Goal: Communication & Community: Participate in discussion

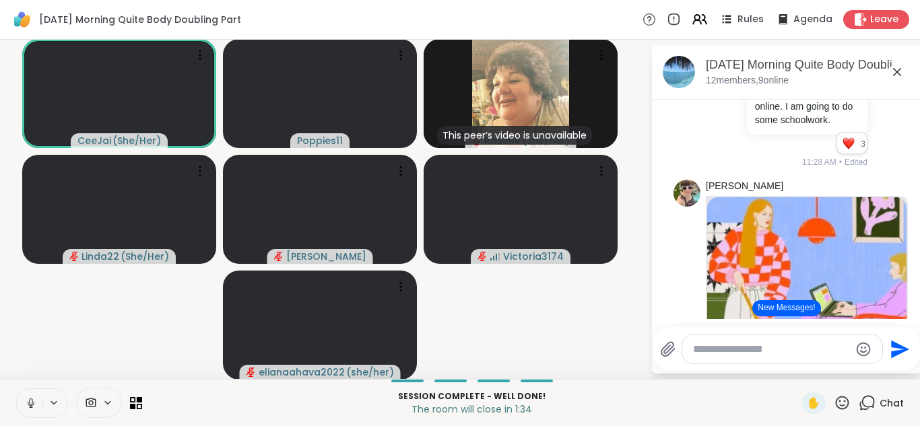
click at [898, 322] on div at bounding box center [789, 326] width 264 height 8
click at [898, 316] on div "Linda22 is typing" at bounding box center [789, 319] width 264 height 22
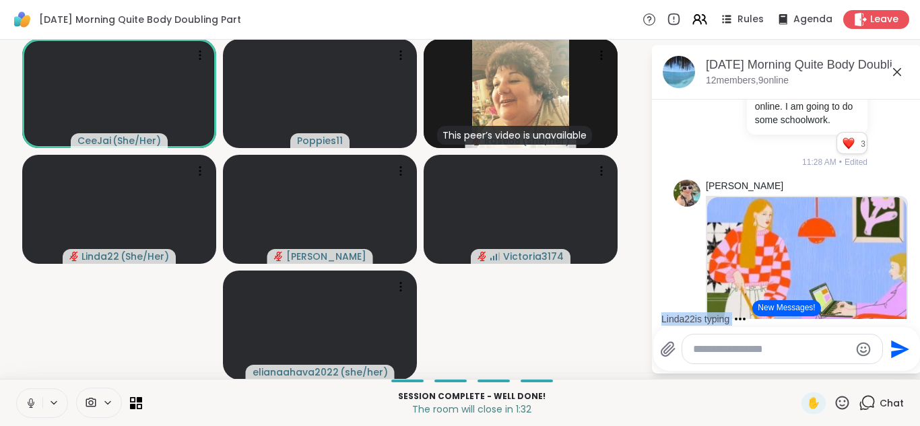
scroll to position [978, 0]
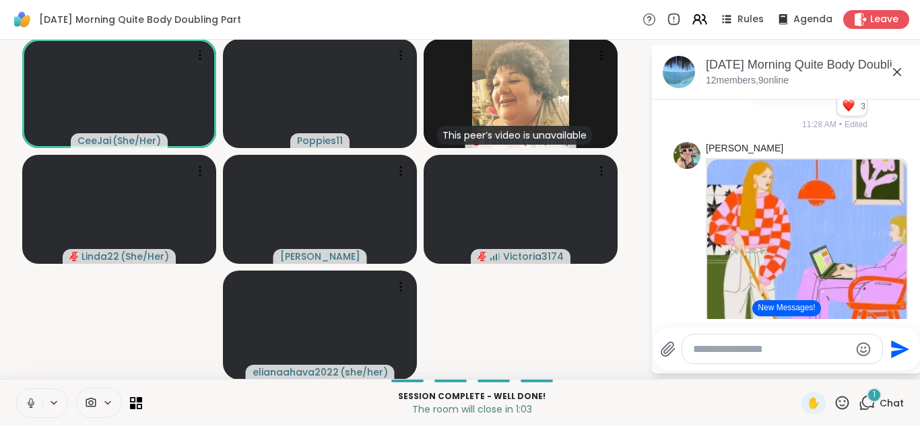
click at [28, 407] on icon at bounding box center [31, 403] width 12 height 12
click at [870, 22] on span "Leave" at bounding box center [885, 20] width 30 height 14
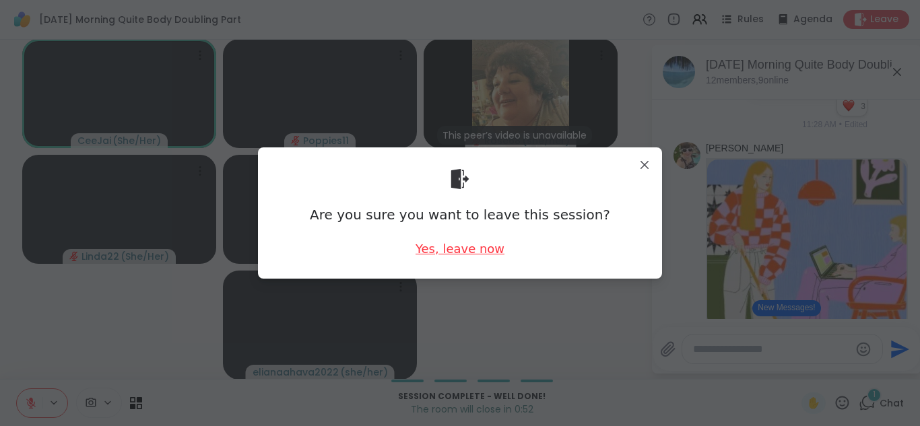
click at [475, 254] on div "Yes, leave now" at bounding box center [459, 248] width 89 height 17
